Goal: Task Accomplishment & Management: Complete application form

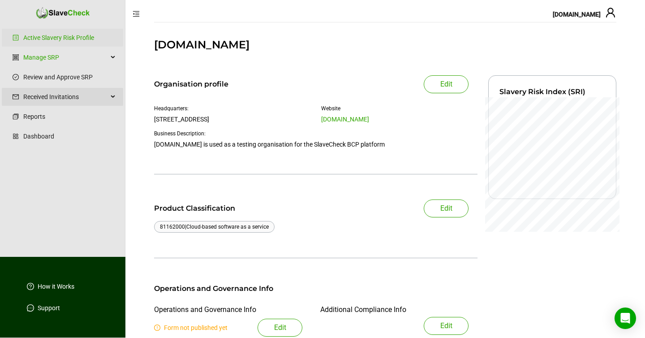
click at [50, 97] on span "Received Invitations" at bounding box center [65, 97] width 85 height 18
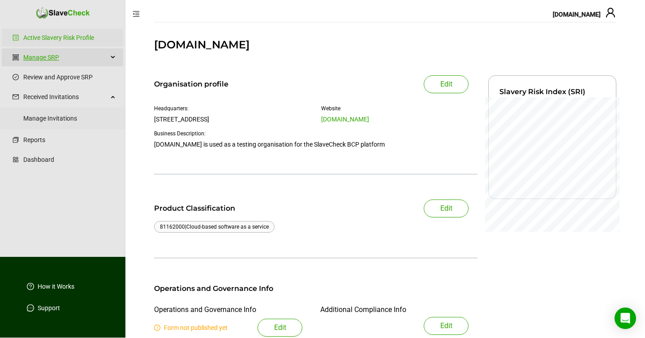
click at [52, 57] on link "Manage SRP" at bounding box center [65, 57] width 85 height 18
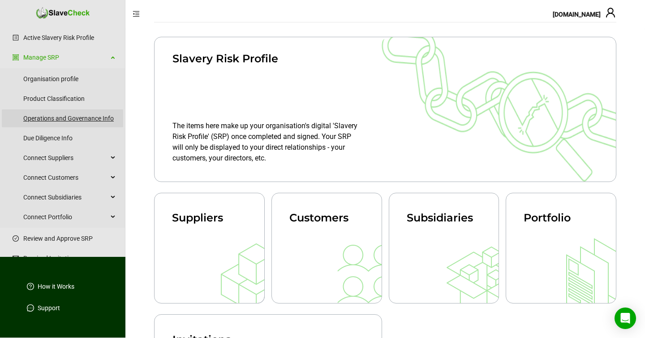
click at [41, 117] on link "Operations and Governance Info" at bounding box center [69, 118] width 93 height 18
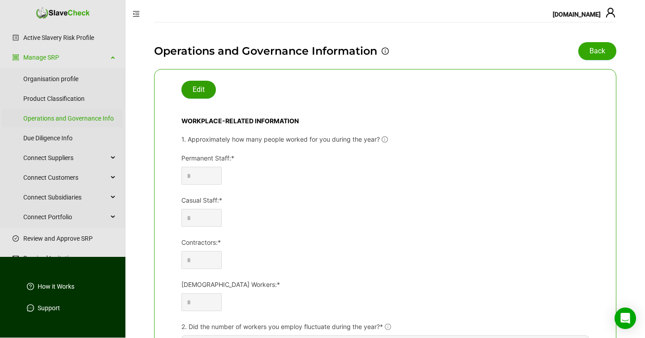
click at [195, 89] on span "Edit" at bounding box center [199, 89] width 12 height 11
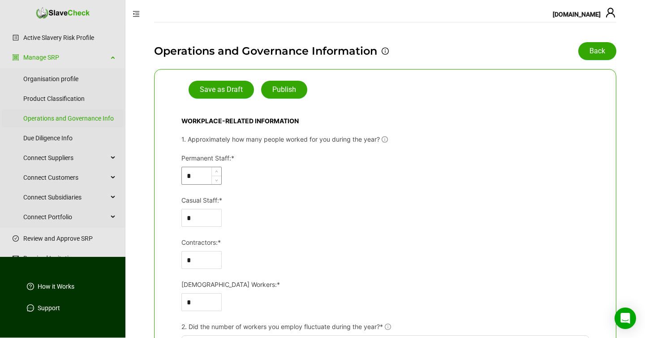
click at [199, 176] on input "*" at bounding box center [201, 175] width 39 height 17
type input "***"
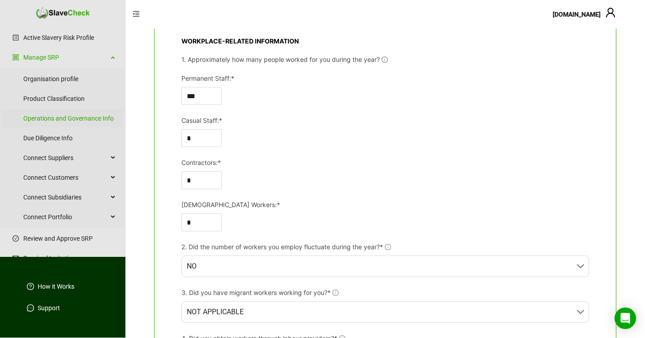
scroll to position [167, 0]
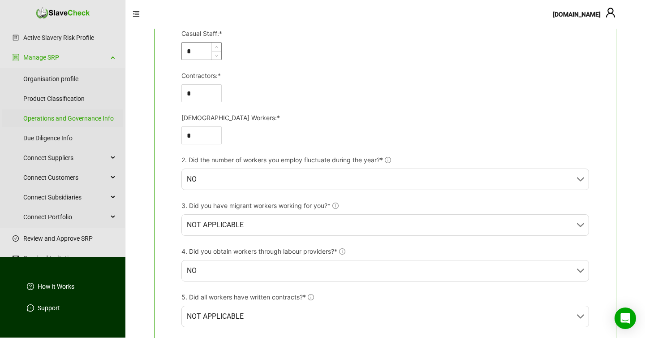
click at [192, 49] on input "*" at bounding box center [201, 51] width 39 height 17
type input "***"
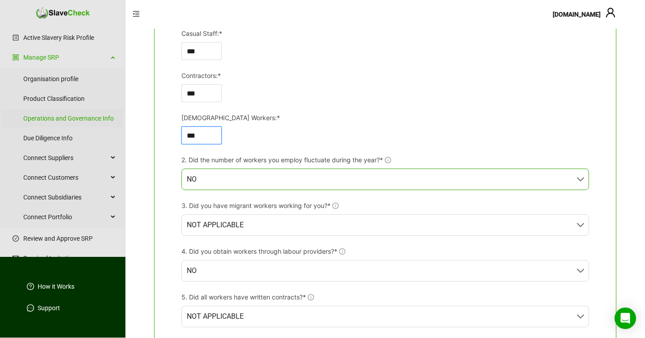
click at [299, 174] on span "NO" at bounding box center [385, 179] width 397 height 21
type input "***"
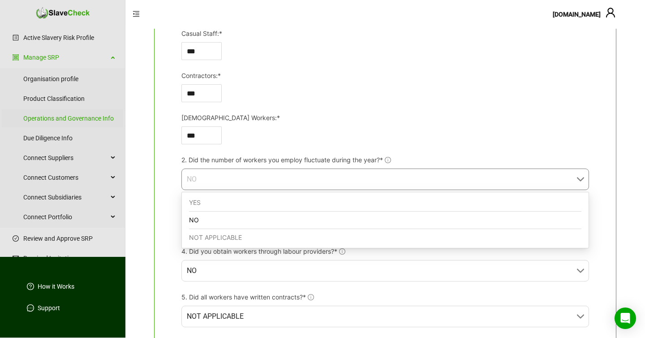
click at [278, 221] on div "NO" at bounding box center [385, 219] width 392 height 17
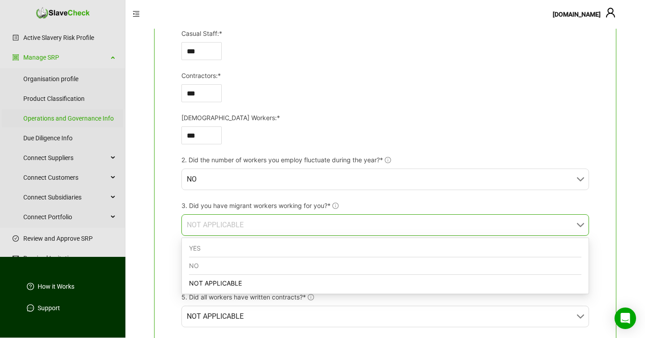
click at [314, 233] on span "NOT APPLICABLE" at bounding box center [385, 224] width 397 height 21
click at [282, 266] on div "NO" at bounding box center [385, 265] width 392 height 17
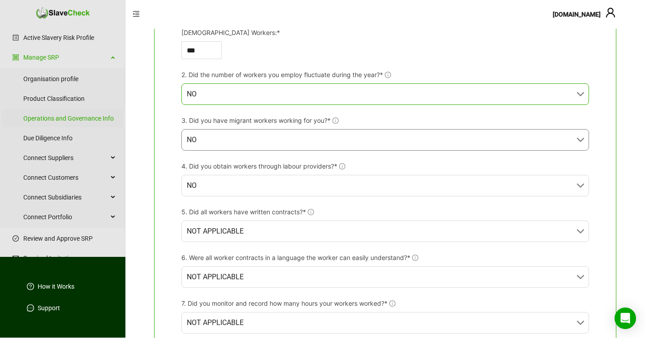
scroll to position [253, 0]
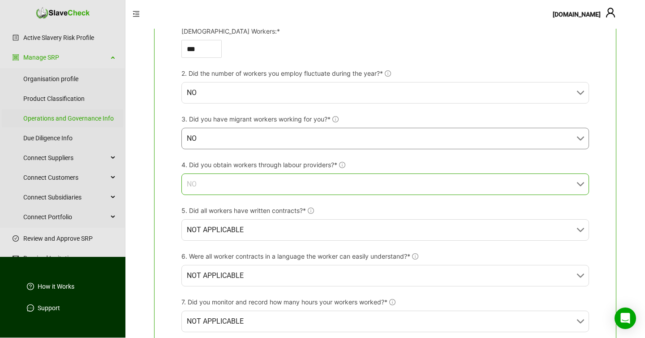
click at [350, 185] on span "NO" at bounding box center [385, 184] width 397 height 21
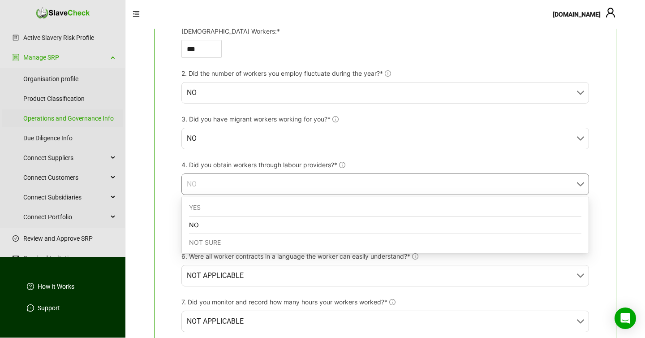
click at [313, 222] on div "NO" at bounding box center [385, 224] width 392 height 17
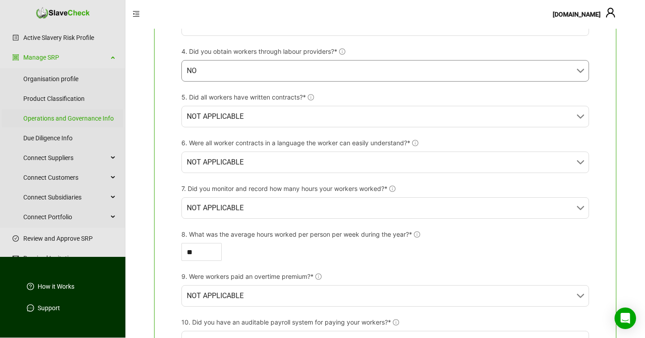
scroll to position [367, 0]
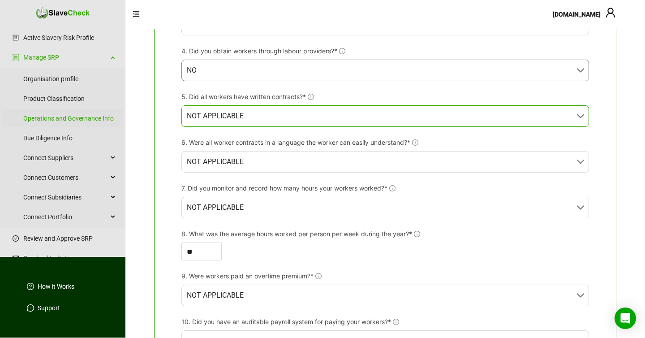
click at [288, 117] on span "NOT APPLICABLE" at bounding box center [385, 116] width 397 height 21
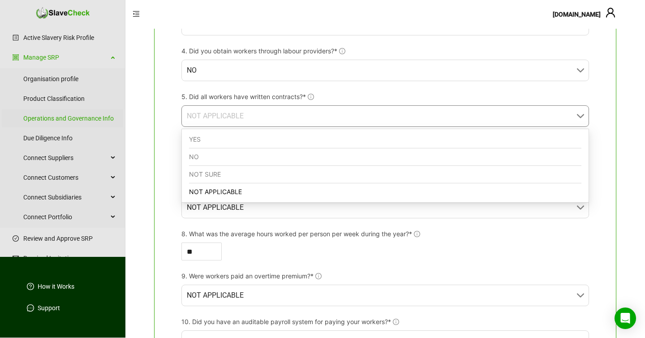
click at [249, 138] on div "YES" at bounding box center [385, 139] width 392 height 17
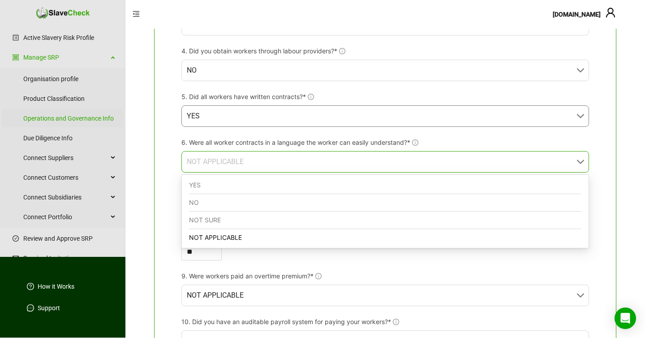
click at [278, 161] on span "NOT APPLICABLE" at bounding box center [385, 161] width 397 height 21
click at [253, 180] on div "YES" at bounding box center [385, 184] width 392 height 17
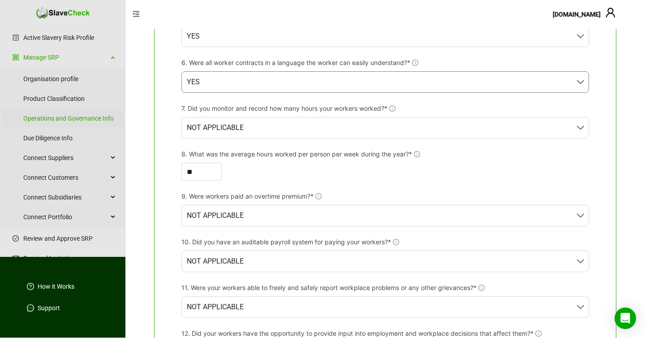
scroll to position [450, 0]
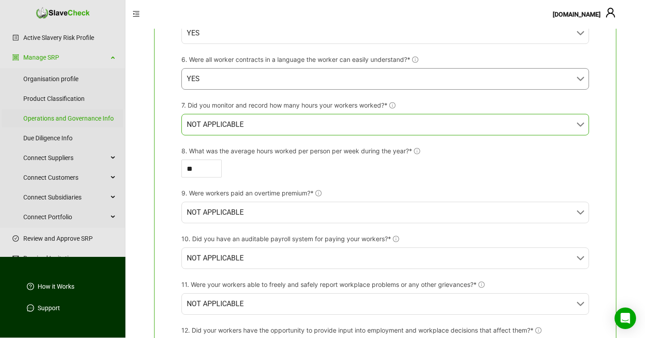
click at [266, 129] on span "NOT APPLICABLE" at bounding box center [385, 124] width 397 height 21
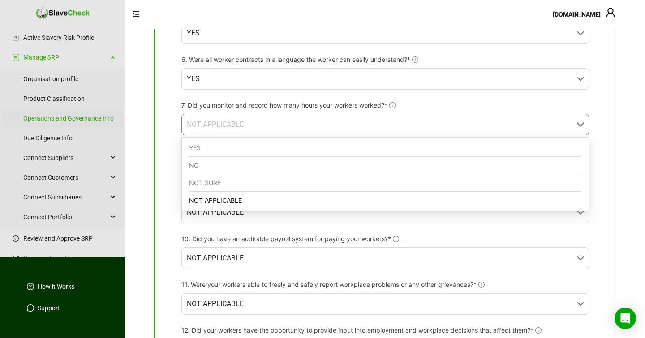
click at [241, 144] on div "YES" at bounding box center [385, 147] width 392 height 17
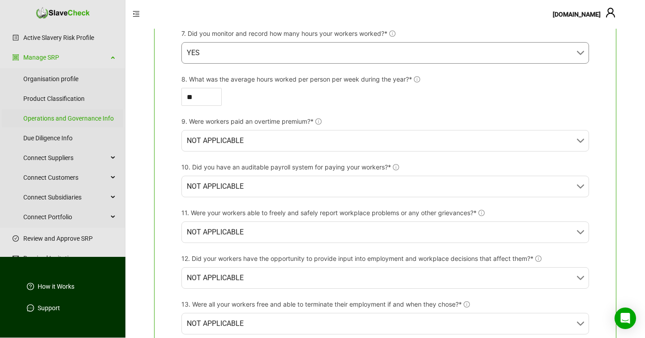
scroll to position [524, 0]
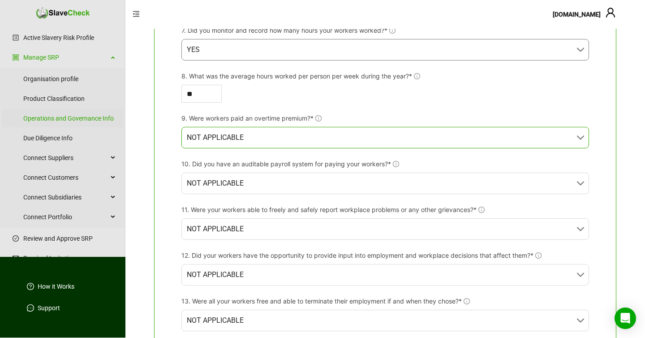
click at [262, 143] on span "NOT APPLICABLE" at bounding box center [385, 137] width 397 height 21
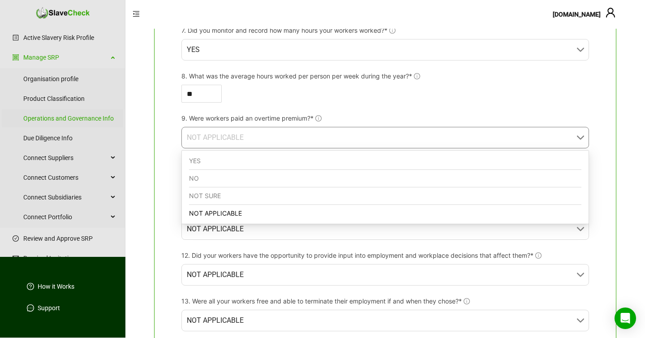
click at [242, 158] on div "YES" at bounding box center [385, 160] width 392 height 17
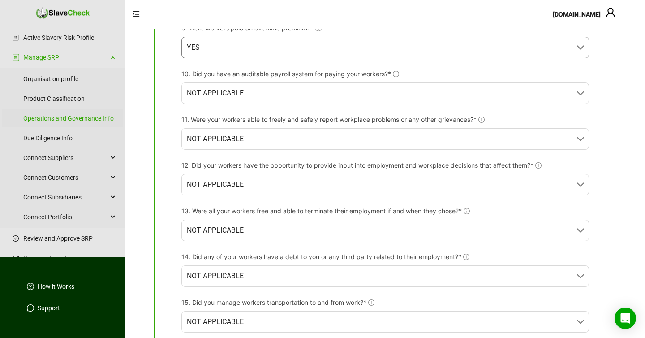
scroll to position [624, 0]
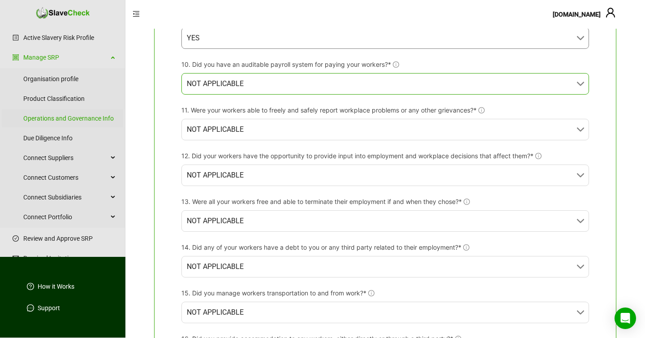
click at [255, 80] on span "NOT APPLICABLE" at bounding box center [385, 83] width 397 height 21
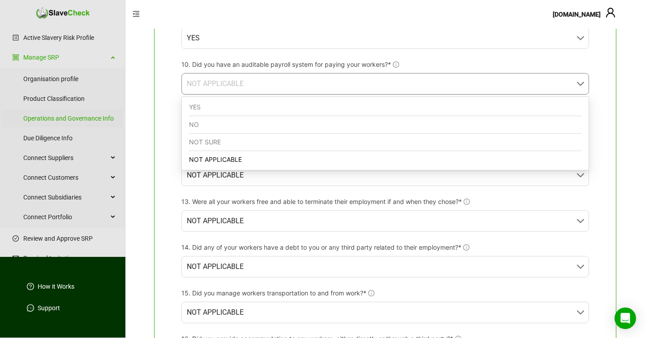
click at [231, 102] on div "YES" at bounding box center [385, 106] width 392 height 17
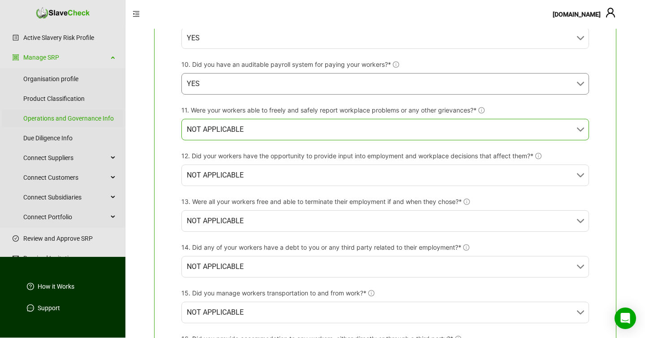
click at [243, 124] on span "NOT APPLICABLE" at bounding box center [385, 129] width 397 height 21
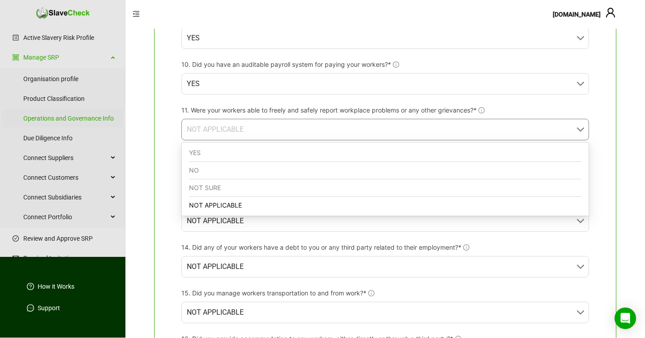
click at [221, 151] on div "YES" at bounding box center [385, 152] width 392 height 17
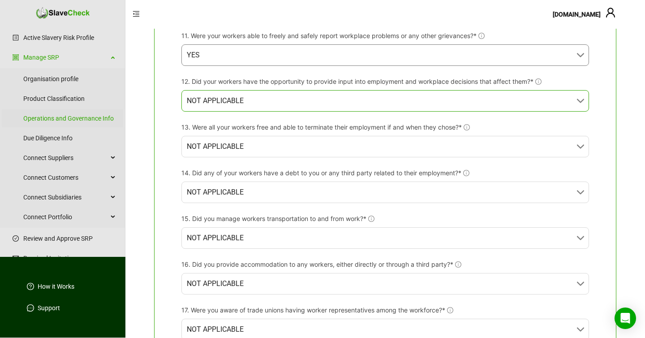
scroll to position [700, 0]
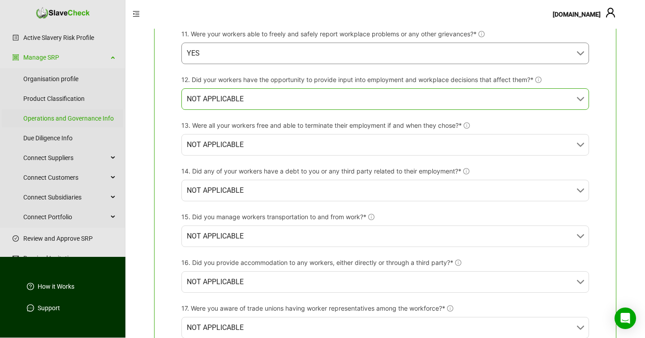
click at [254, 95] on span "NOT APPLICABLE" at bounding box center [385, 99] width 397 height 21
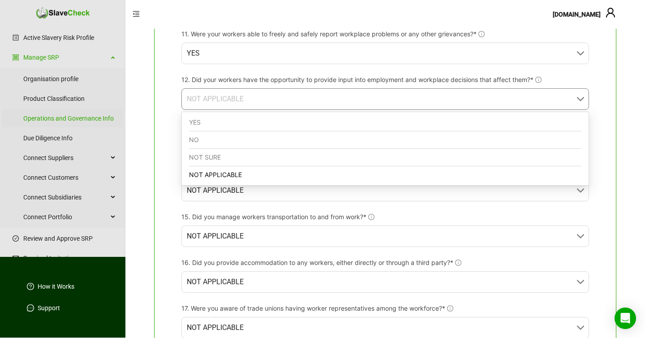
click at [223, 120] on div "YES" at bounding box center [385, 122] width 392 height 17
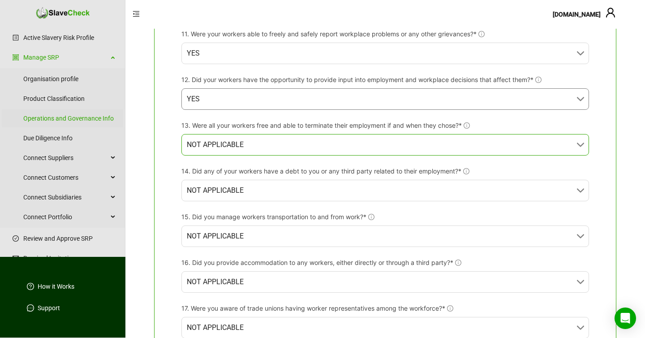
click at [243, 146] on span "NOT APPLICABLE" at bounding box center [385, 144] width 397 height 21
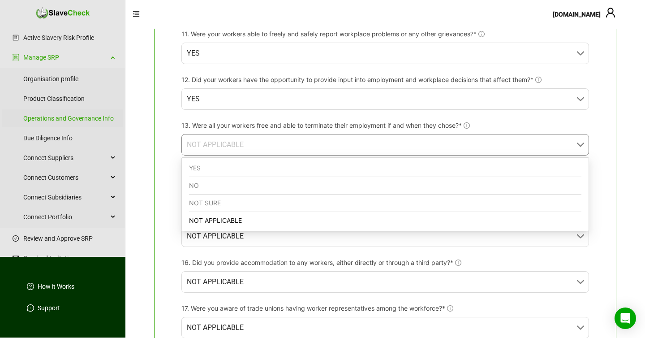
click at [229, 167] on div "YES" at bounding box center [385, 167] width 392 height 17
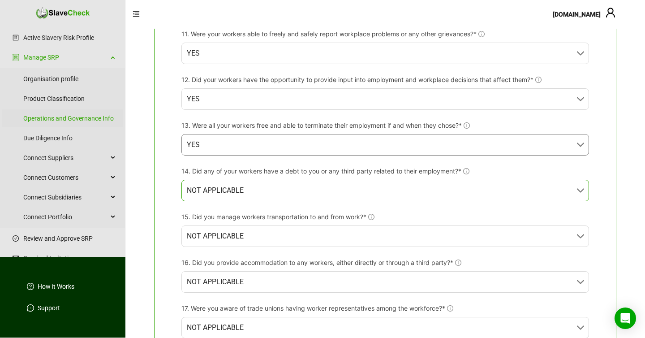
click at [235, 193] on span "NOT APPLICABLE" at bounding box center [385, 190] width 397 height 21
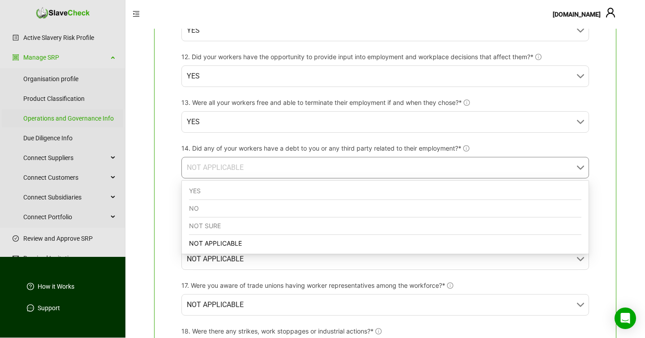
click at [225, 208] on div "NO" at bounding box center [385, 208] width 392 height 17
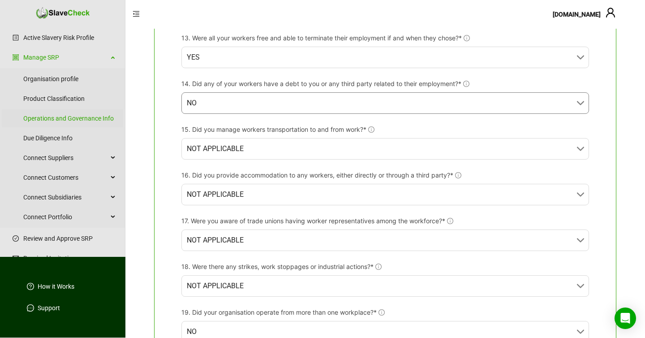
scroll to position [824, 0]
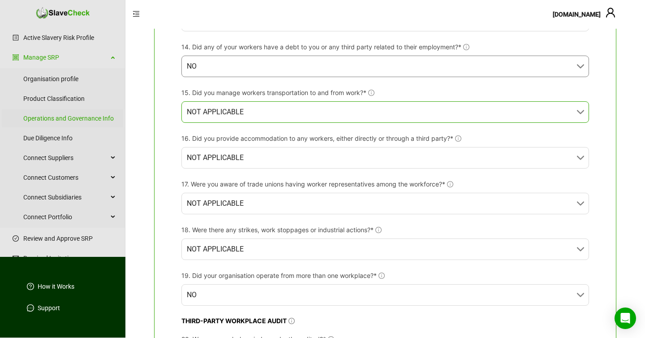
click at [261, 115] on span "NOT APPLICABLE" at bounding box center [385, 112] width 397 height 21
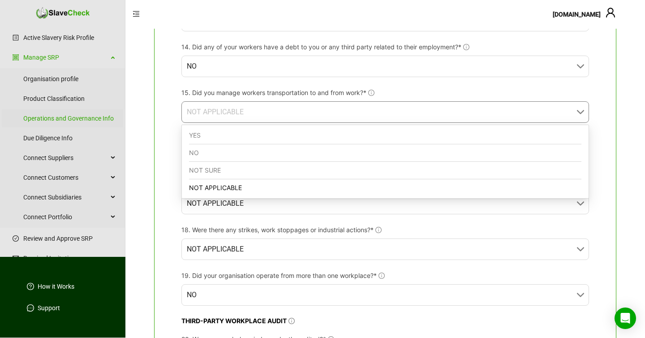
click at [222, 153] on div "NO" at bounding box center [385, 152] width 392 height 17
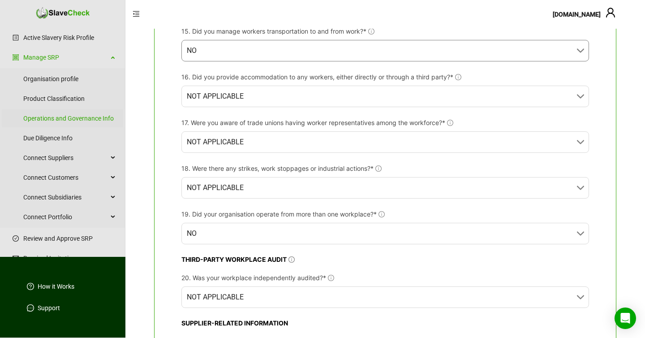
scroll to position [886, 0]
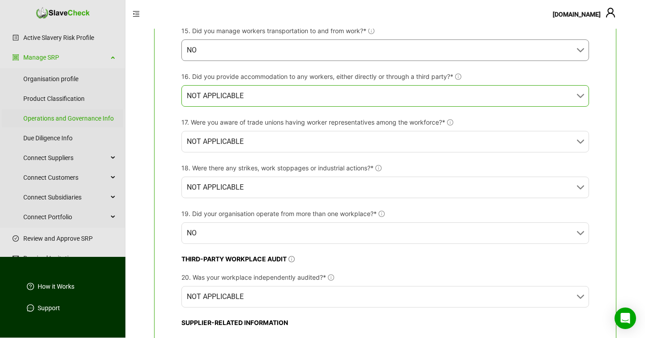
click at [258, 98] on span "NOT APPLICABLE" at bounding box center [385, 96] width 397 height 21
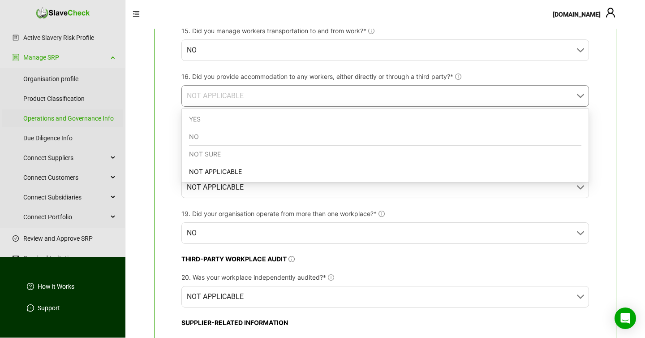
click at [211, 137] on div "NO" at bounding box center [385, 136] width 392 height 17
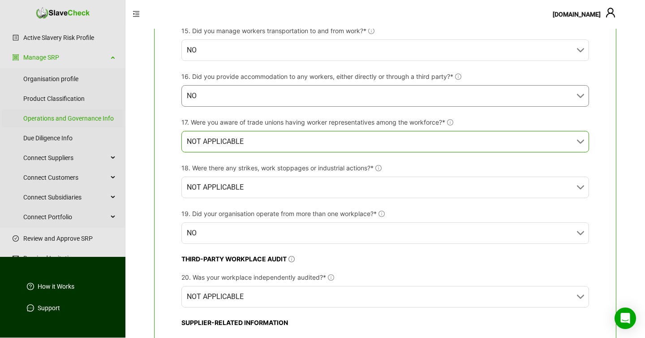
click at [260, 140] on span "NOT APPLICABLE" at bounding box center [385, 141] width 397 height 21
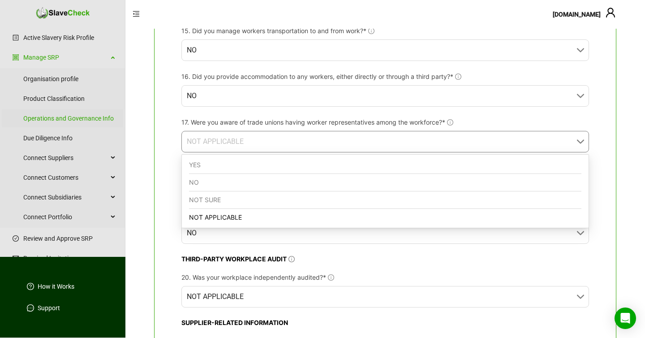
click at [227, 163] on div "YES" at bounding box center [385, 164] width 392 height 17
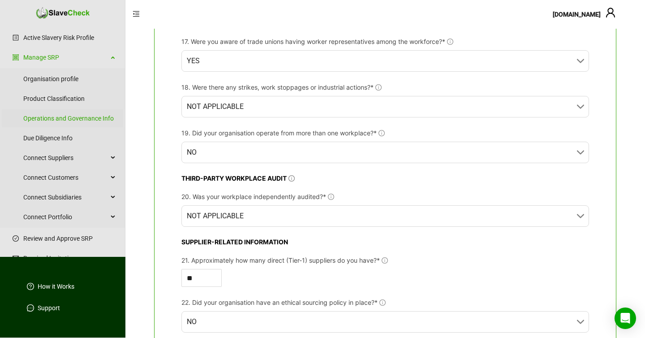
scroll to position [967, 0]
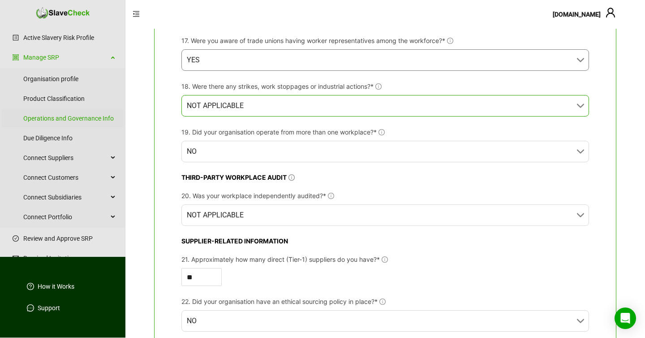
click at [279, 107] on span "NOT APPLICABLE" at bounding box center [385, 105] width 397 height 21
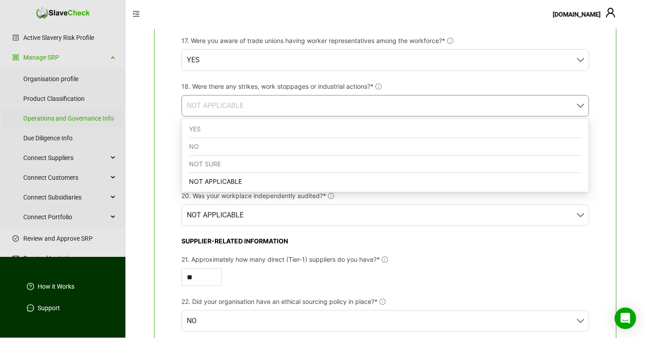
click at [234, 147] on div "NO" at bounding box center [385, 146] width 392 height 17
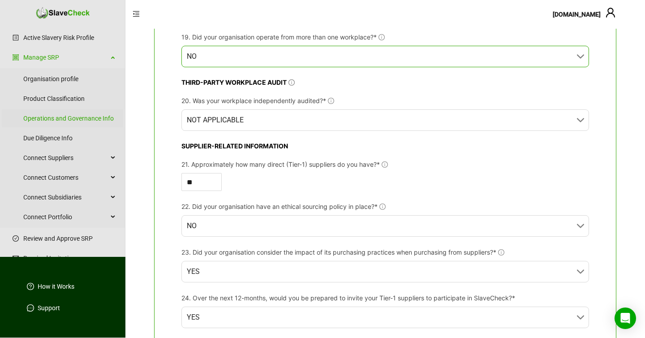
scroll to position [1062, 0]
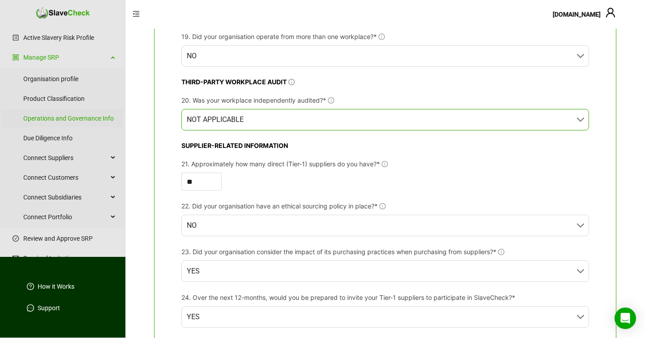
click at [260, 117] on span "NOT APPLICABLE" at bounding box center [385, 119] width 397 height 21
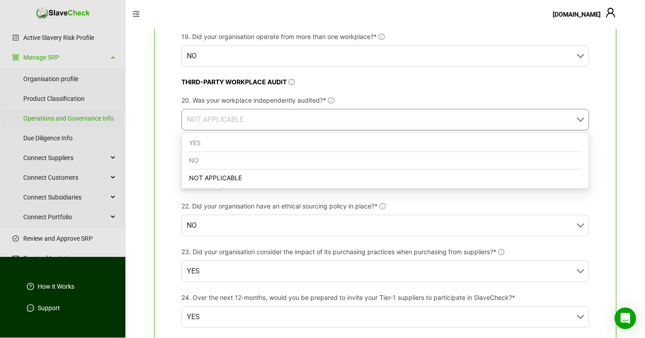
click at [237, 145] on div "YES" at bounding box center [385, 142] width 392 height 17
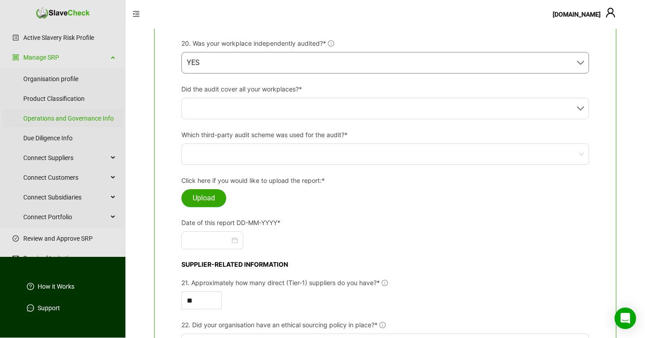
scroll to position [1122, 0]
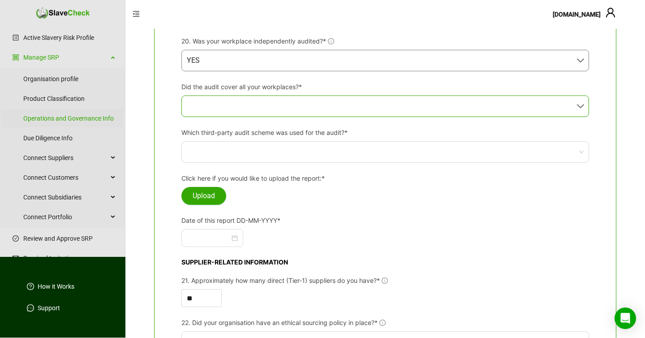
click at [251, 108] on input "Did the audit cover all your workplaces?*" at bounding box center [382, 106] width 391 height 21
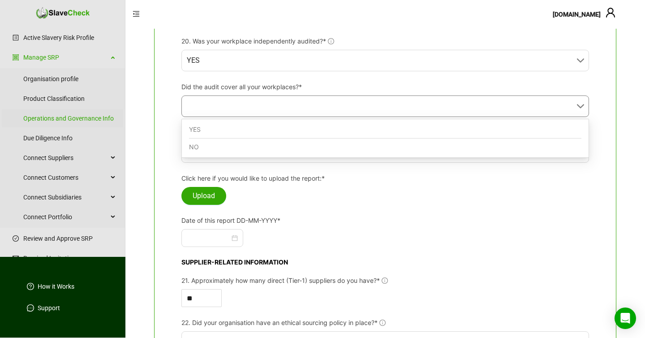
click at [235, 127] on div "YES" at bounding box center [385, 129] width 392 height 17
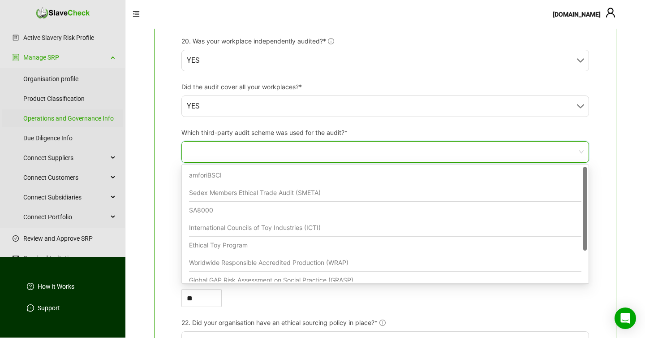
click at [229, 153] on input "Which third-party audit scheme was used for the audit?*" at bounding box center [382, 151] width 391 height 21
click at [209, 193] on div "Sedex Members Ethical Trade Audit (SMETA)" at bounding box center [385, 192] width 392 height 17
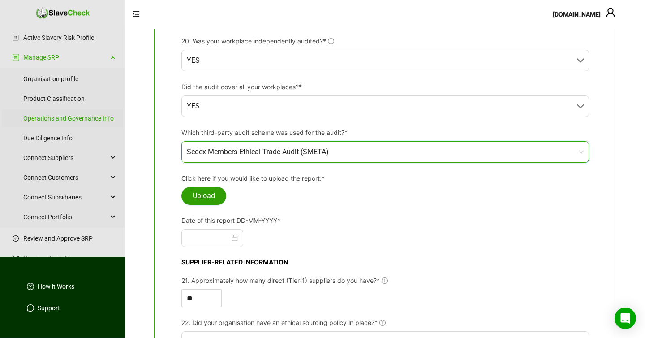
click at [205, 194] on span "Upload" at bounding box center [204, 195] width 22 height 11
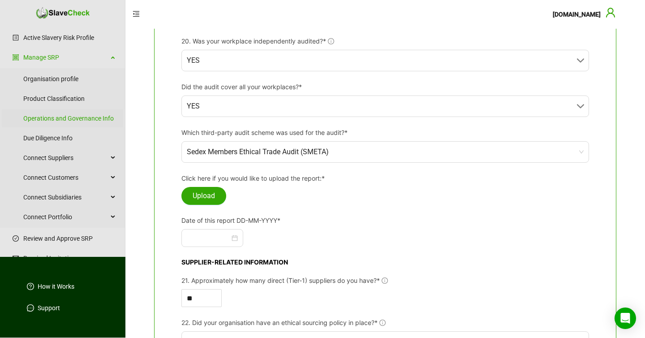
click at [612, 13] on icon "user" at bounding box center [610, 12] width 9 height 9
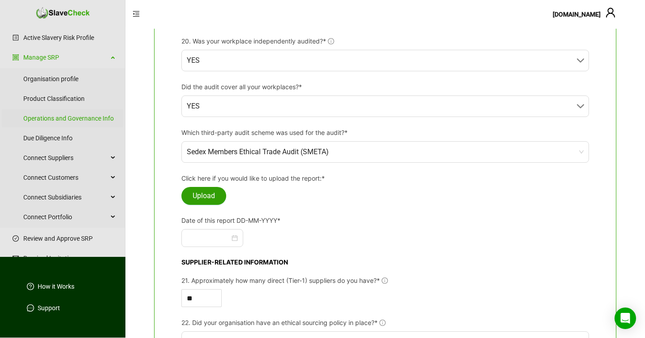
click at [206, 195] on span "Upload" at bounding box center [204, 195] width 22 height 11
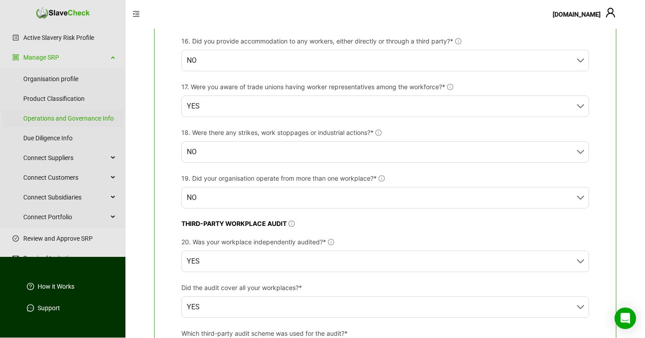
scroll to position [924, 0]
